Goal: Book appointment/travel/reservation

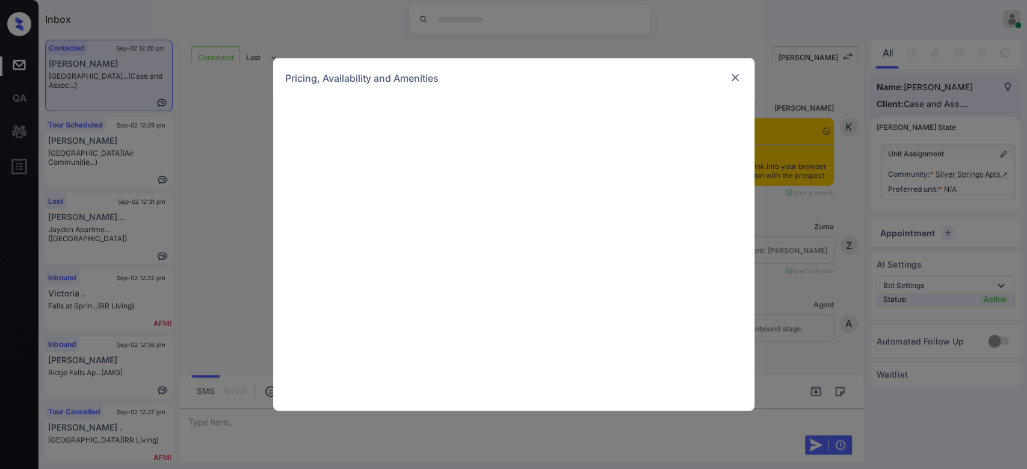
scroll to position [1377, 0]
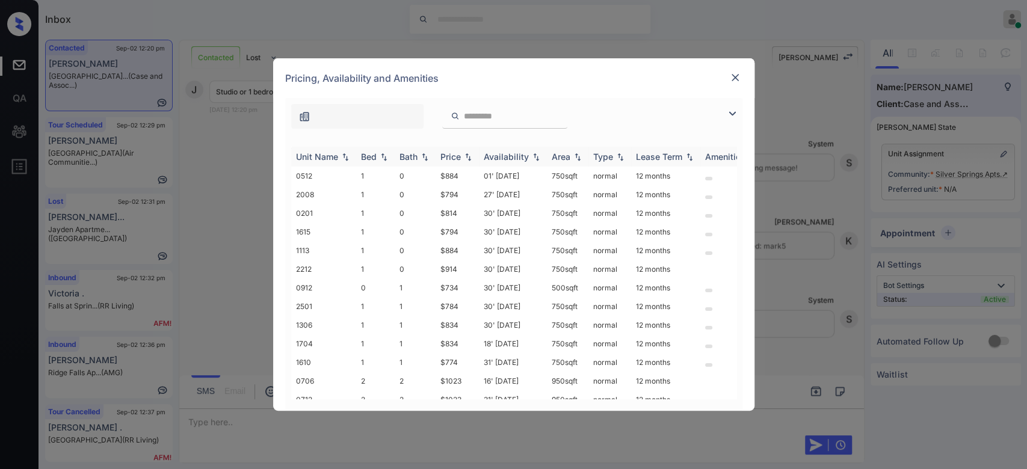
click at [452, 158] on div "Price" at bounding box center [450, 157] width 20 height 10
click at [453, 176] on td "$734" at bounding box center [457, 176] width 43 height 19
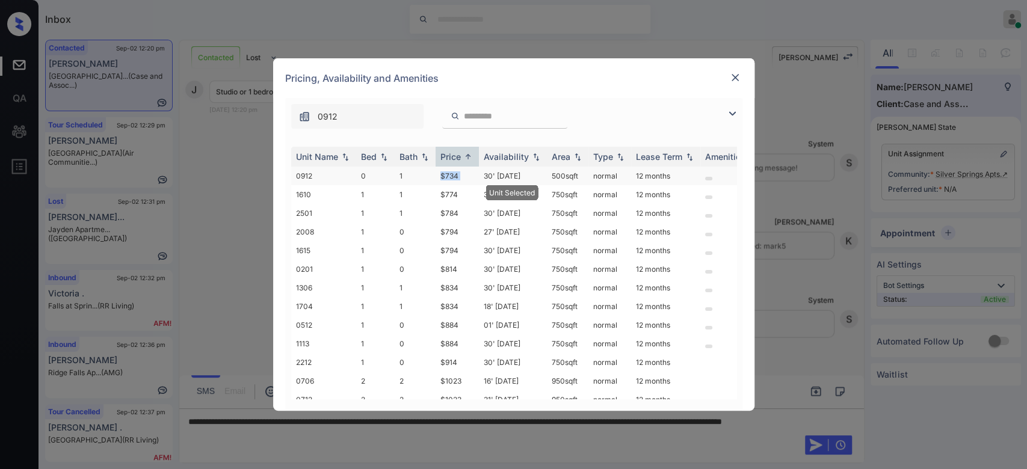
click at [453, 176] on td "$734" at bounding box center [457, 176] width 43 height 19
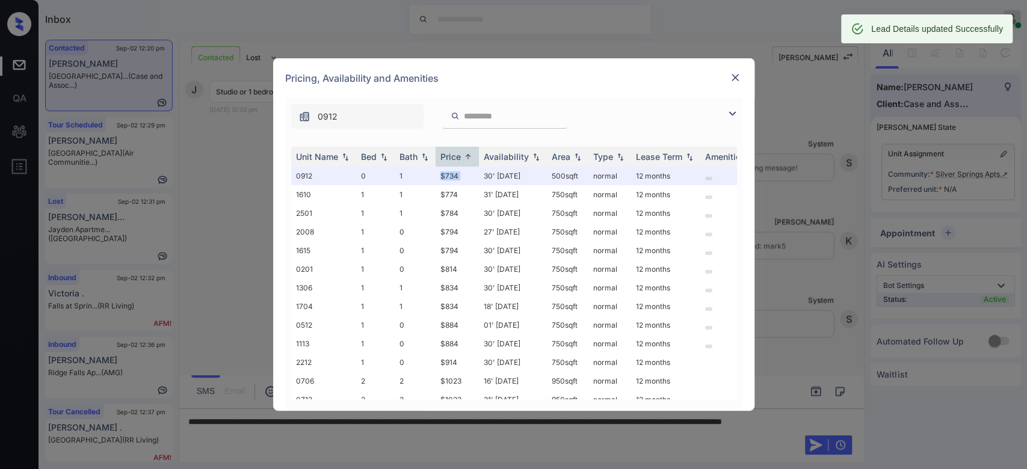
click at [732, 76] on img at bounding box center [735, 78] width 12 height 12
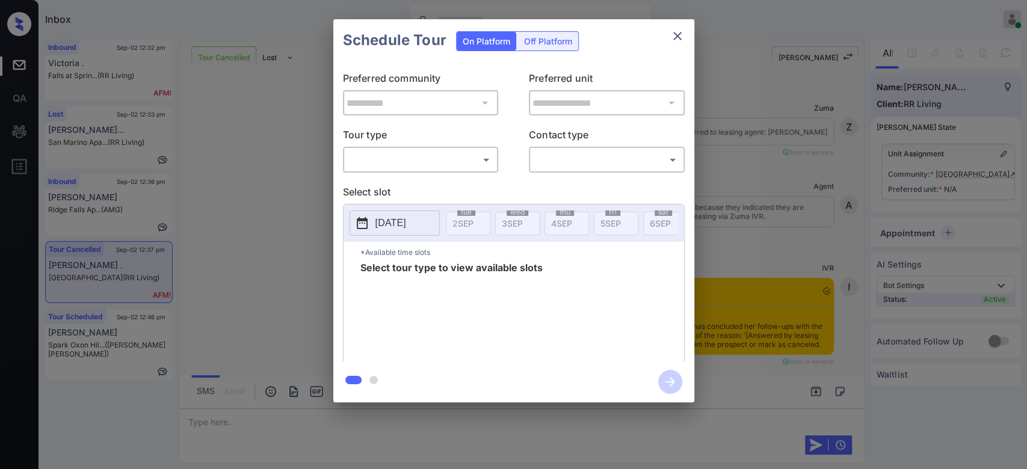
scroll to position [7072, 0]
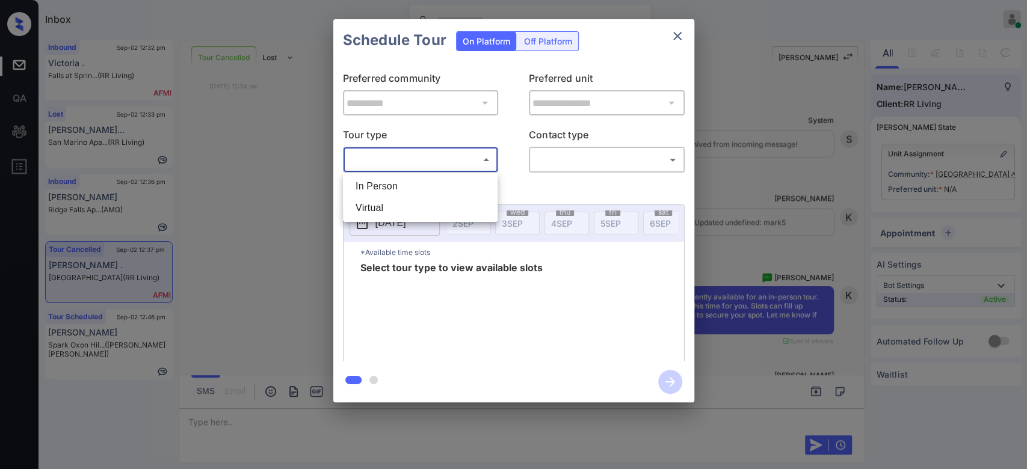
drag, startPoint x: 443, startPoint y: 157, endPoint x: 404, endPoint y: 183, distance: 46.4
click at [404, 183] on body "Inbox Mukesh Online Set yourself offline Set yourself on break Profile Switch t…" at bounding box center [513, 234] width 1027 height 469
click at [404, 183] on li "In Person" at bounding box center [420, 187] width 149 height 22
type input "********"
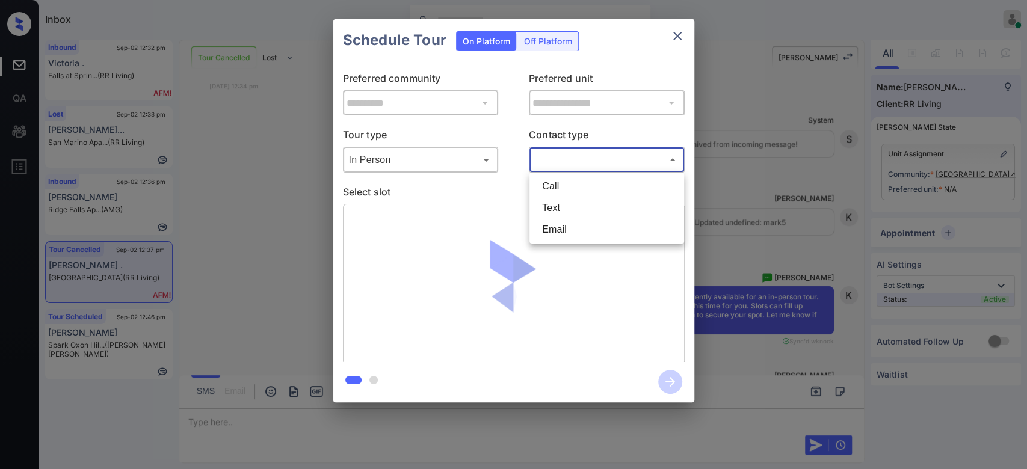
click at [563, 160] on body "Inbox Mukesh Online Set yourself offline Set yourself on break Profile Switch t…" at bounding box center [513, 234] width 1027 height 469
click at [682, 32] on div at bounding box center [513, 234] width 1027 height 469
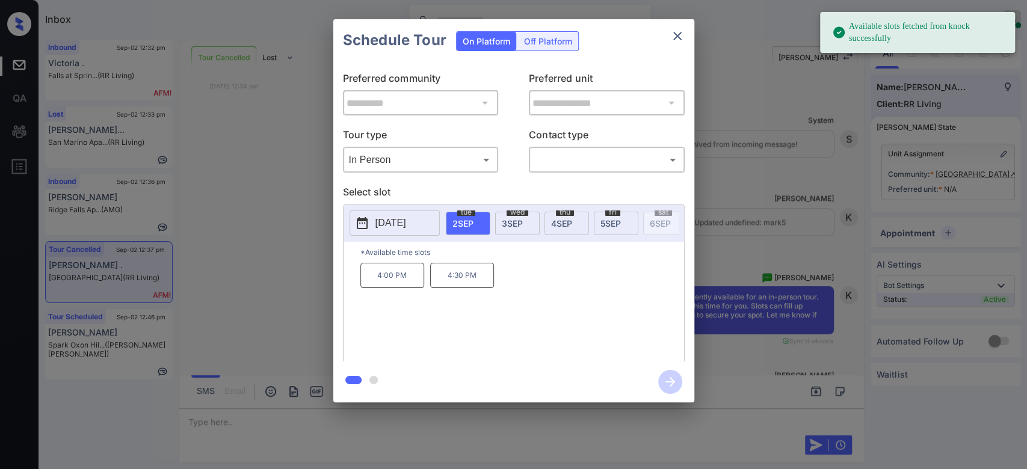
click at [682, 32] on div "Call Text Email" at bounding box center [513, 234] width 1027 height 469
click at [682, 32] on icon "close" at bounding box center [677, 36] width 14 height 14
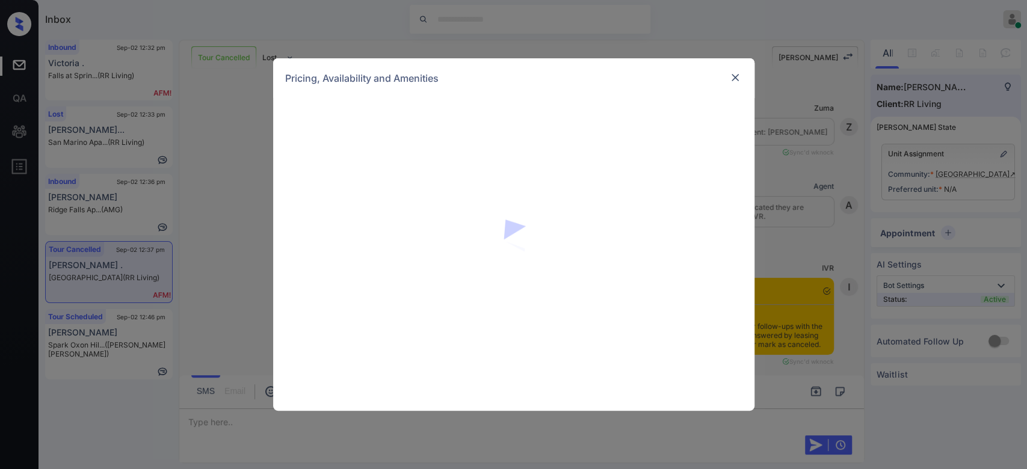
scroll to position [1435, 0]
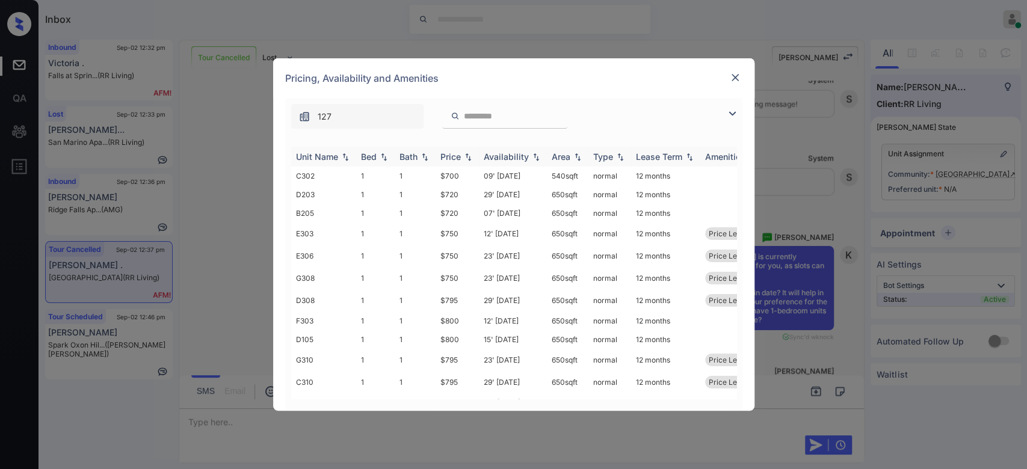
click at [445, 152] on div "Price" at bounding box center [450, 157] width 20 height 10
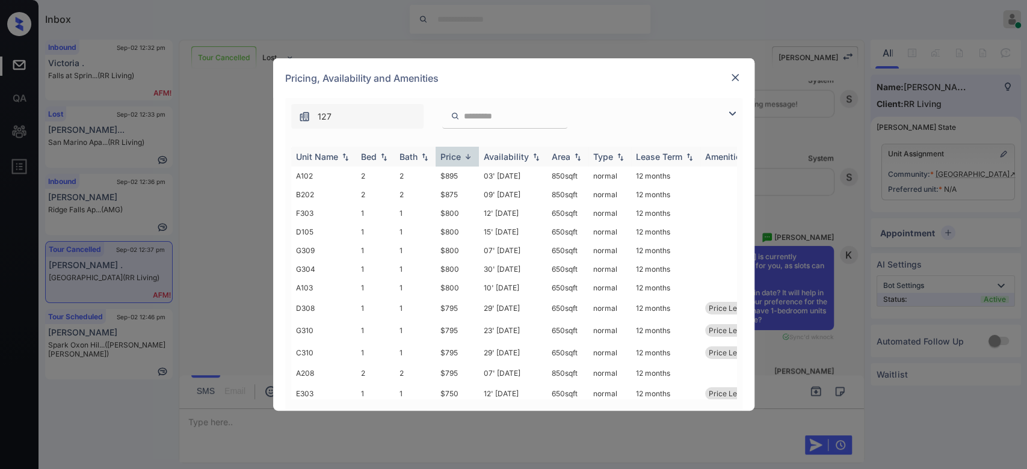
click at [445, 152] on div "Price" at bounding box center [450, 157] width 20 height 10
click at [451, 180] on td "$700" at bounding box center [457, 176] width 43 height 19
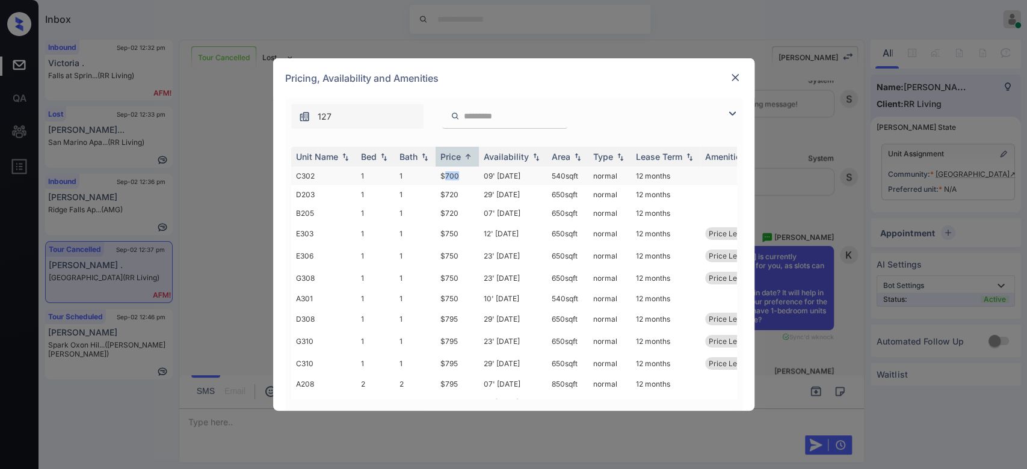
click at [451, 180] on td "$700" at bounding box center [457, 176] width 43 height 19
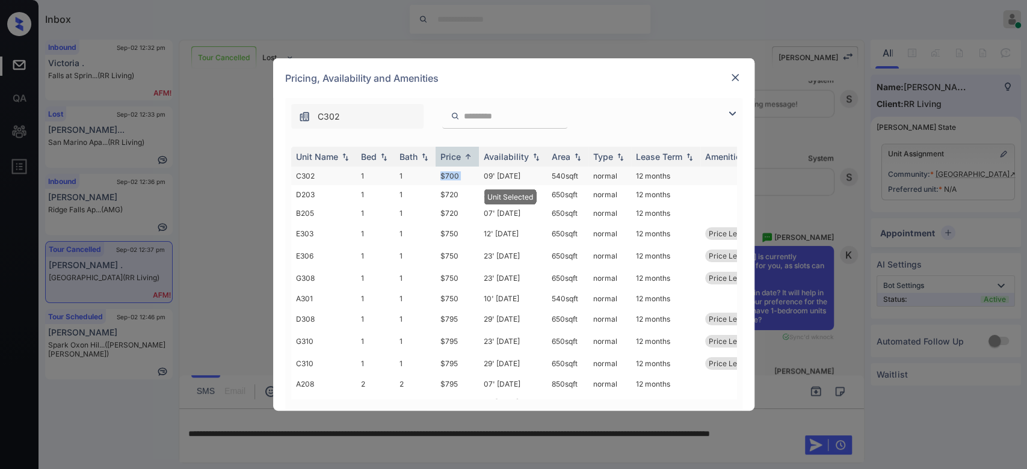
click at [451, 180] on td "$700" at bounding box center [457, 176] width 43 height 19
click at [738, 80] on img at bounding box center [735, 78] width 12 height 12
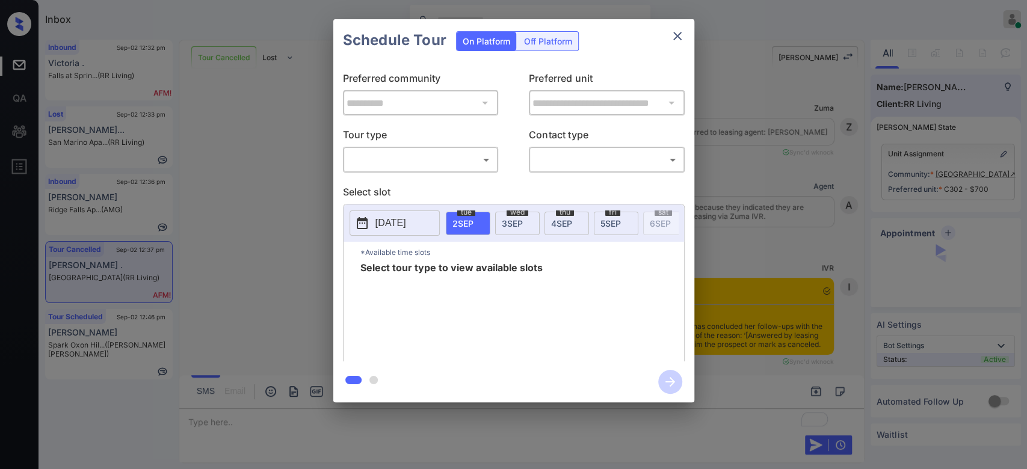
scroll to position [8014, 0]
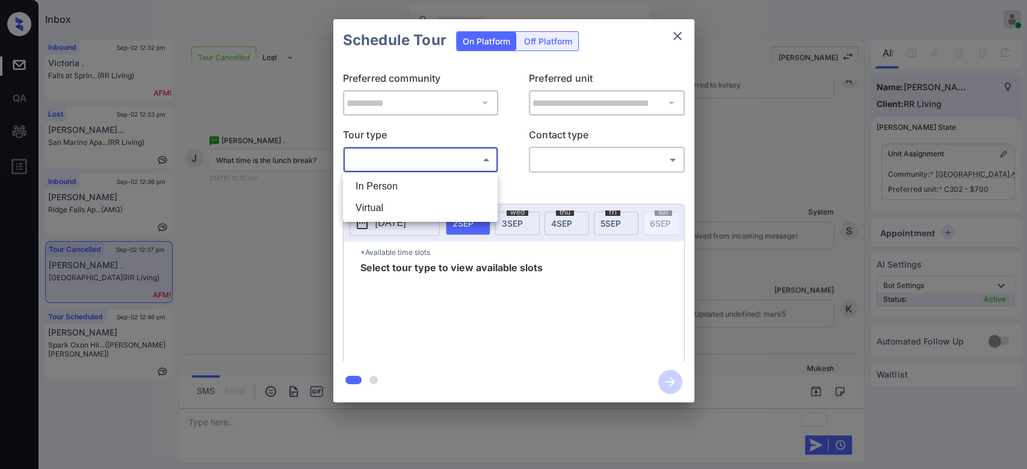
drag, startPoint x: 381, startPoint y: 157, endPoint x: 380, endPoint y: 179, distance: 22.3
click at [380, 179] on body "Inbox Mukesh Online Set yourself offline Set yourself on break Profile Switch t…" at bounding box center [513, 234] width 1027 height 469
click at [380, 179] on li "In Person" at bounding box center [420, 187] width 149 height 22
type input "********"
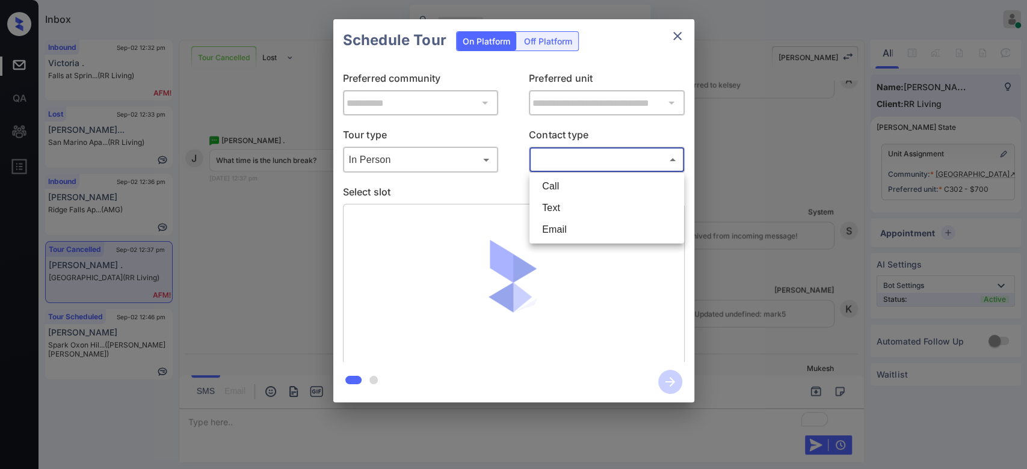
drag, startPoint x: 567, startPoint y: 156, endPoint x: 561, endPoint y: 214, distance: 58.1
click at [561, 214] on body "Inbox Mukesh Online Set yourself offline Set yourself on break Profile Switch t…" at bounding box center [513, 234] width 1027 height 469
click at [561, 214] on li "Text" at bounding box center [606, 208] width 149 height 22
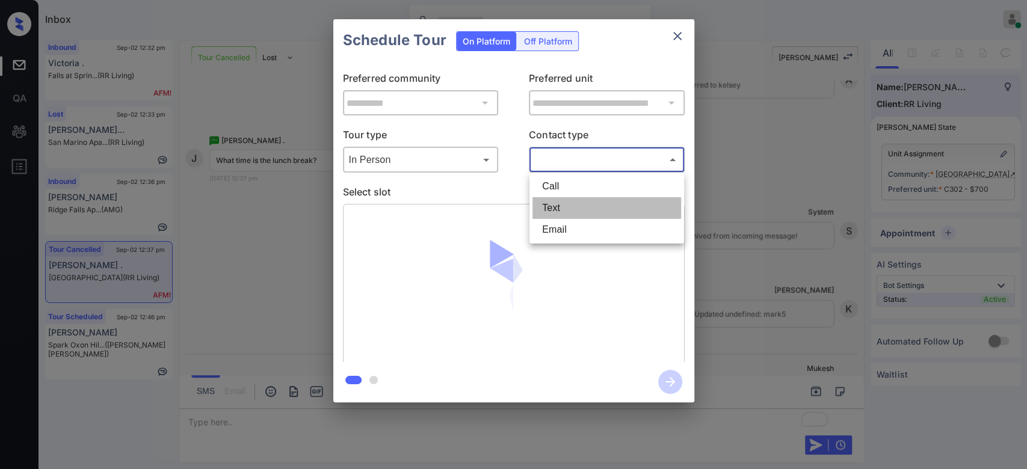
type input "****"
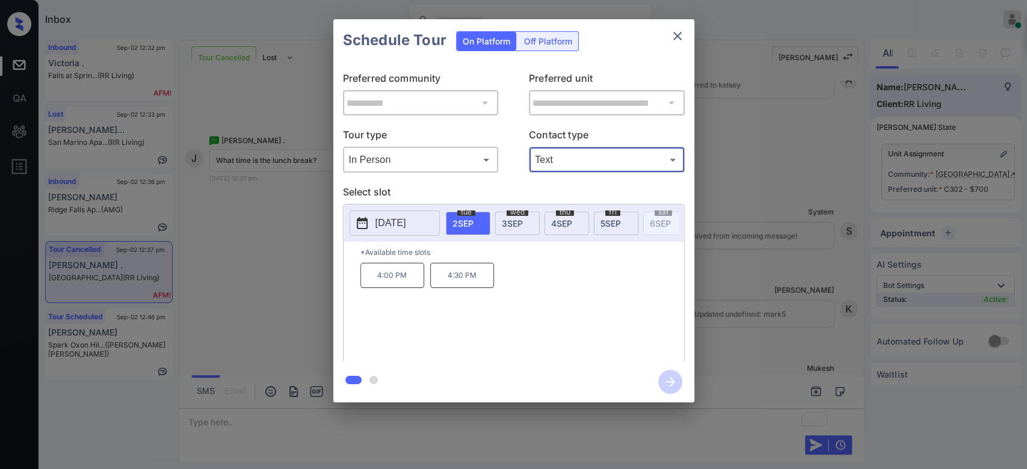
click at [604, 228] on div "[DATE]" at bounding box center [616, 223] width 45 height 23
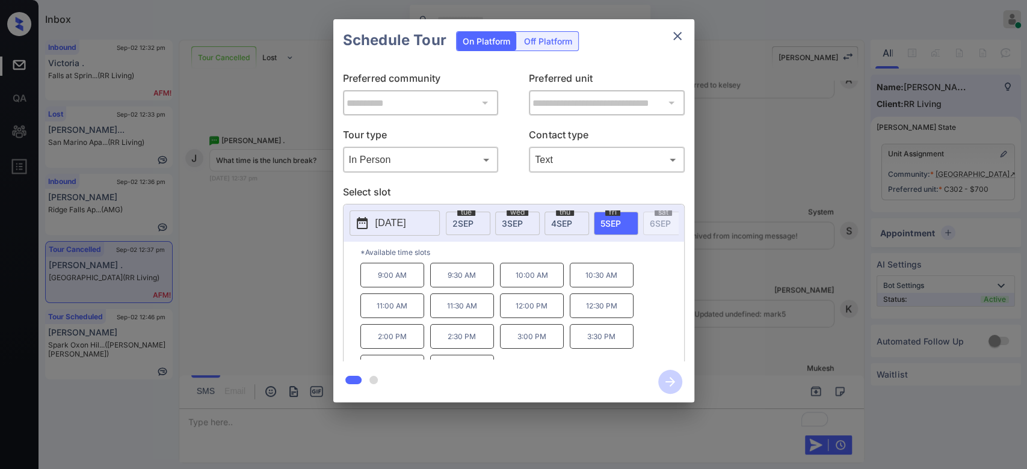
click at [533, 286] on p "10:00 AM" at bounding box center [532, 275] width 64 height 25
click at [668, 377] on icon "button" at bounding box center [670, 382] width 24 height 24
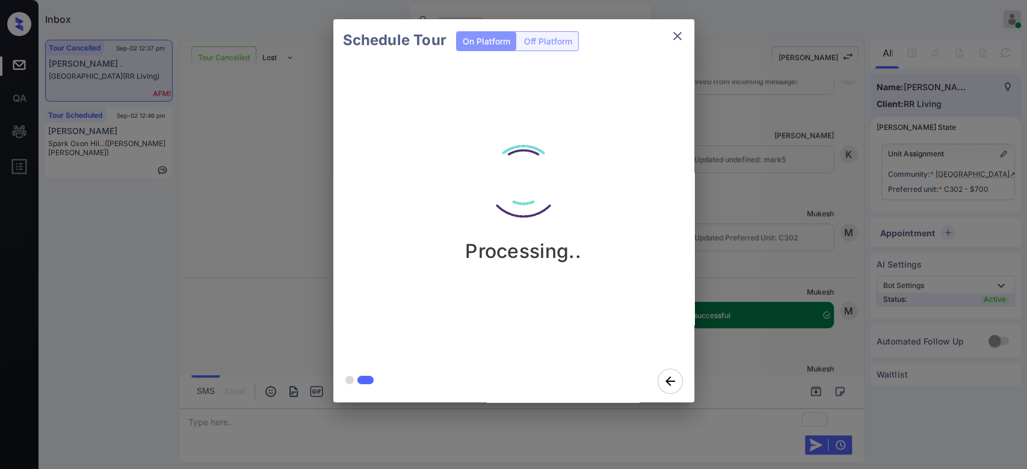
scroll to position [8172, 0]
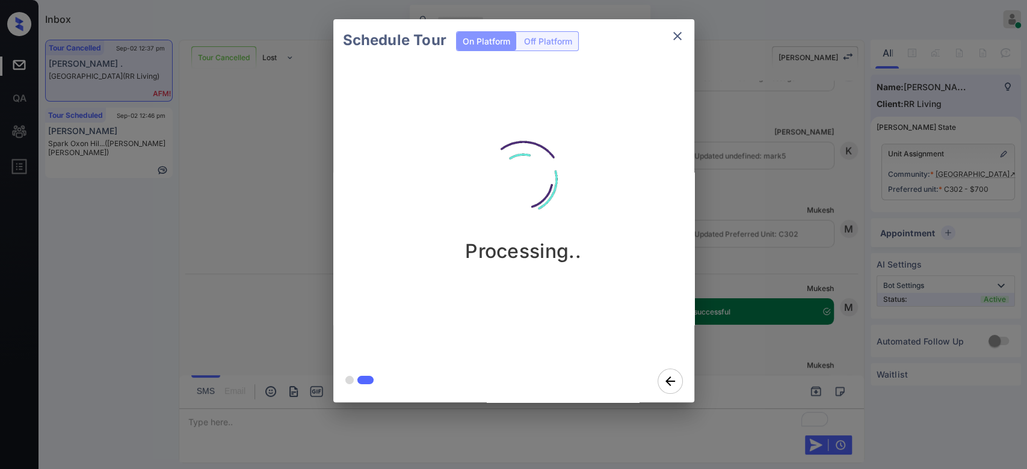
click at [794, 109] on div "Schedule Tour On Platform Off Platform Processing.." at bounding box center [513, 211] width 1027 height 422
